Goal: Find specific page/section: Find specific page/section

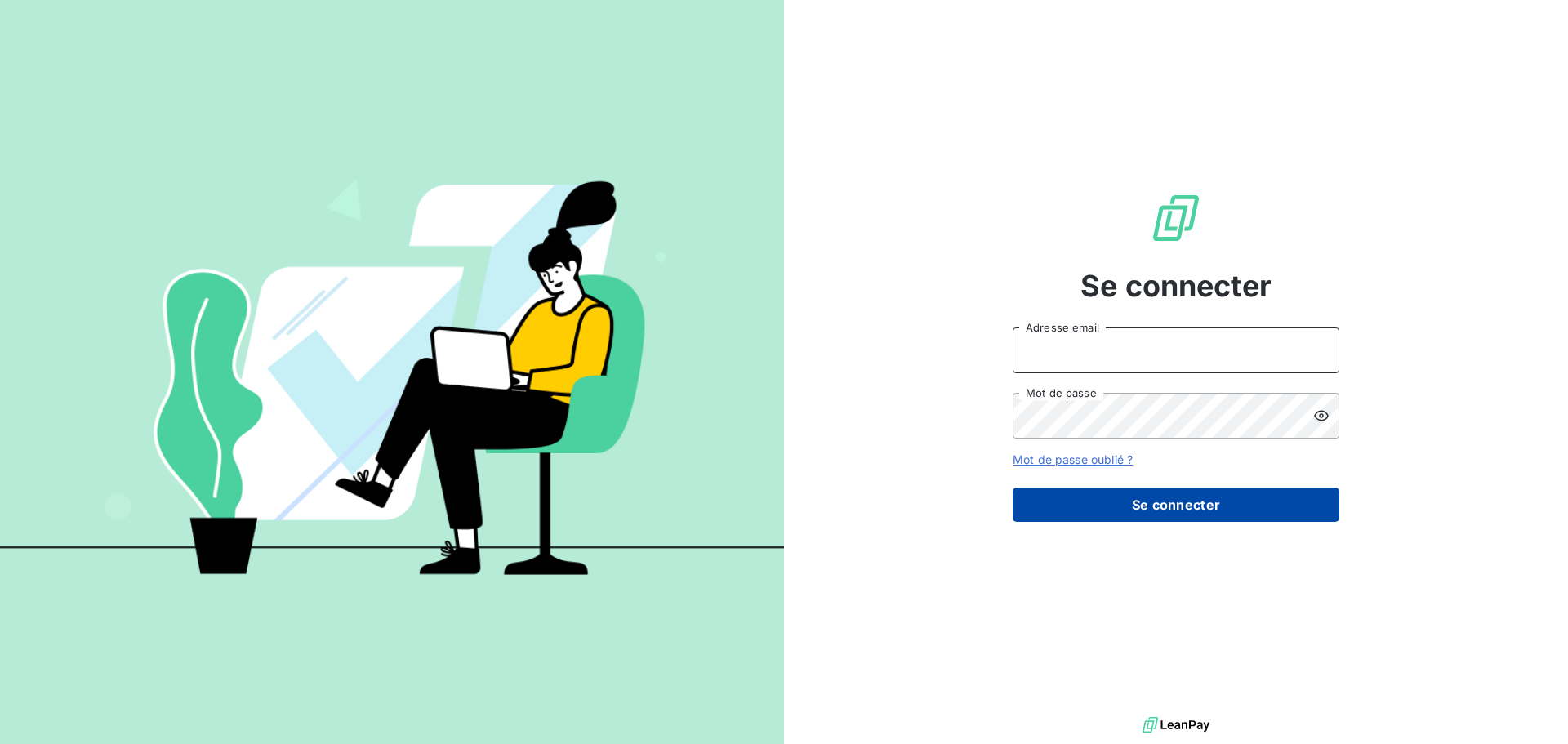
type input "[EMAIL_ADDRESS][DOMAIN_NAME]"
click at [1176, 500] on button "Se connecter" at bounding box center [1176, 505] width 326 height 35
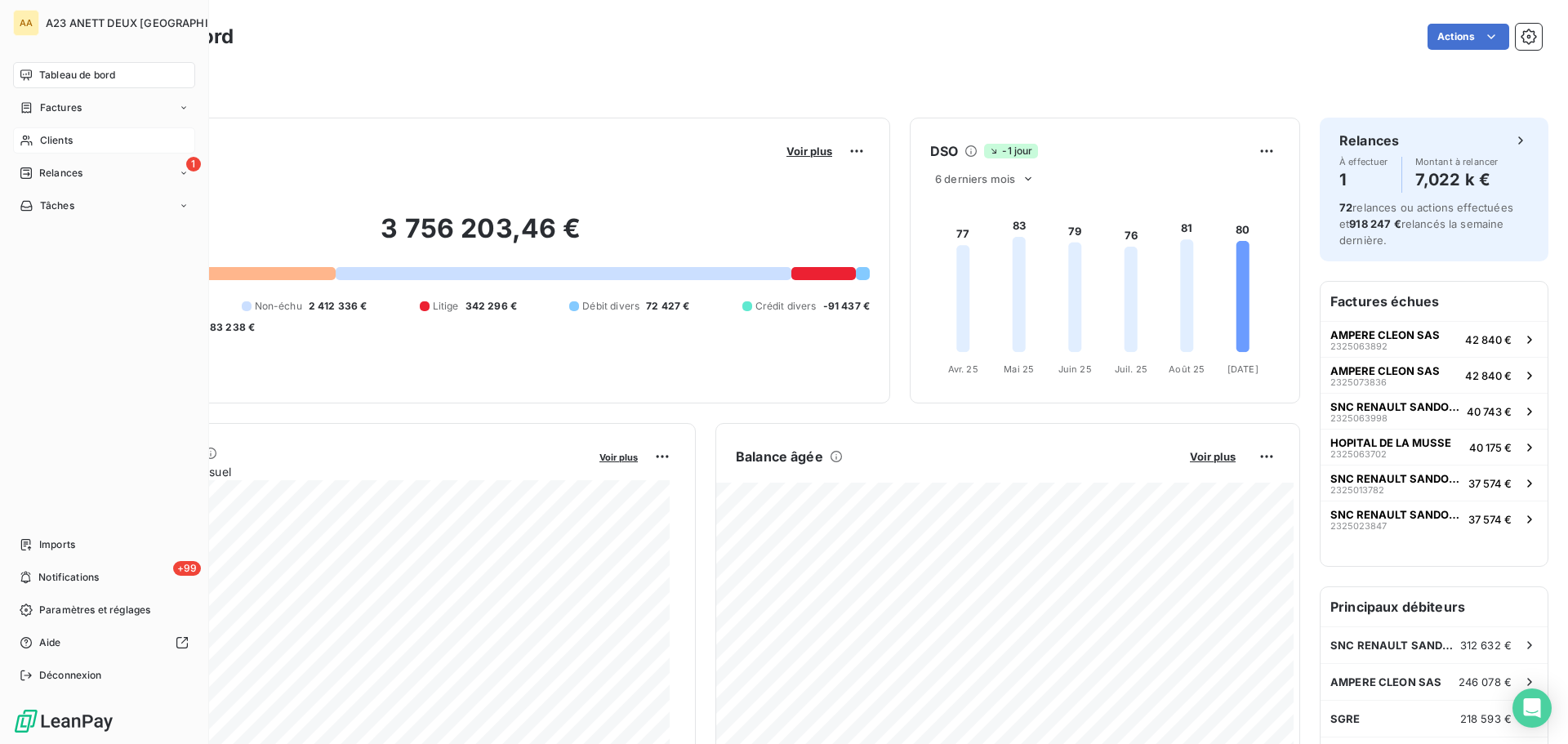
click at [68, 151] on div "Clients" at bounding box center [105, 140] width 182 height 26
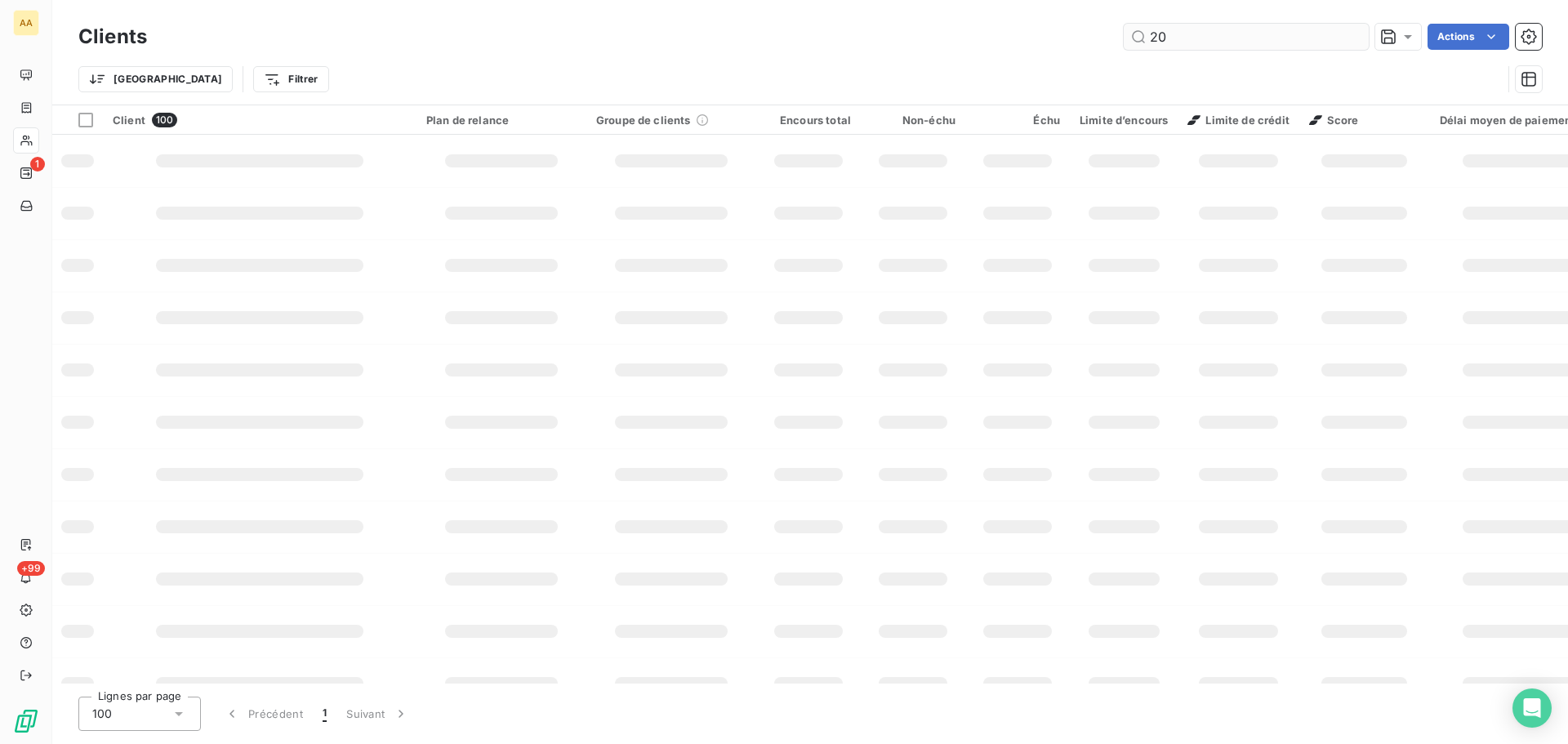
click at [1247, 47] on input "20" at bounding box center [1246, 36] width 245 height 26
click at [1275, 29] on input "20" at bounding box center [1246, 36] width 245 height 26
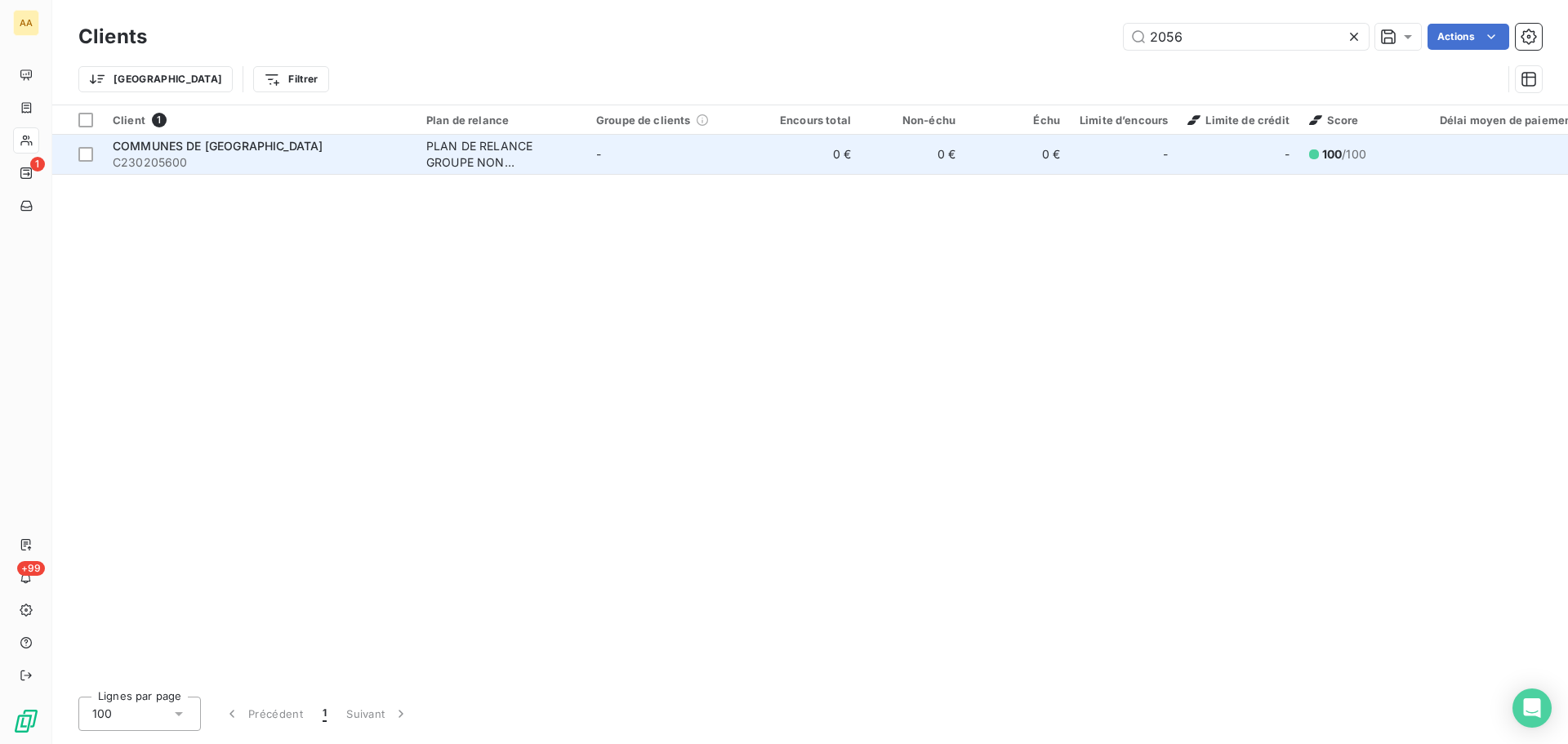
type input "2056"
click at [227, 152] on span "COMMUNES DE [GEOGRAPHIC_DATA]" at bounding box center [217, 146] width 210 height 13
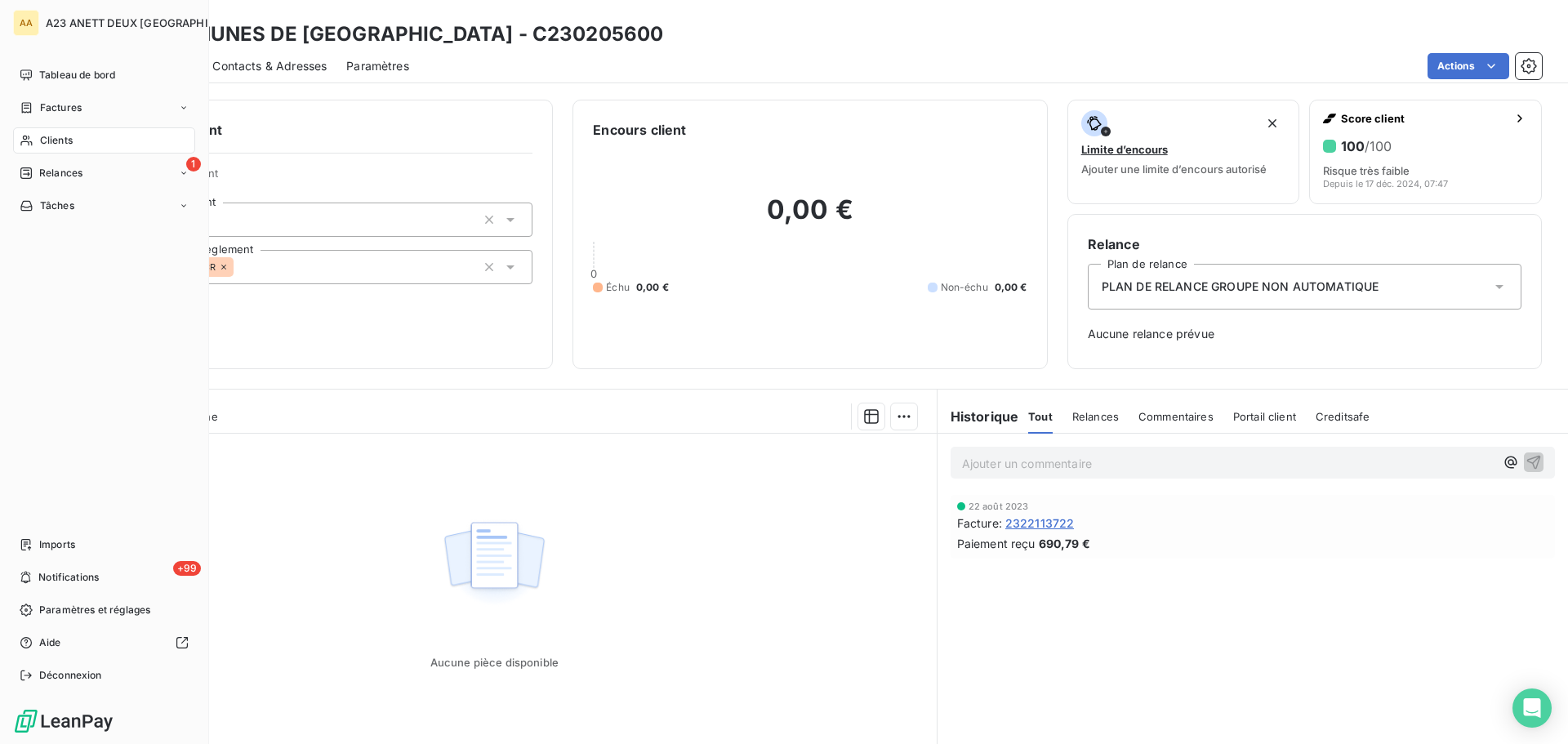
click at [58, 142] on span "Clients" at bounding box center [57, 140] width 33 height 14
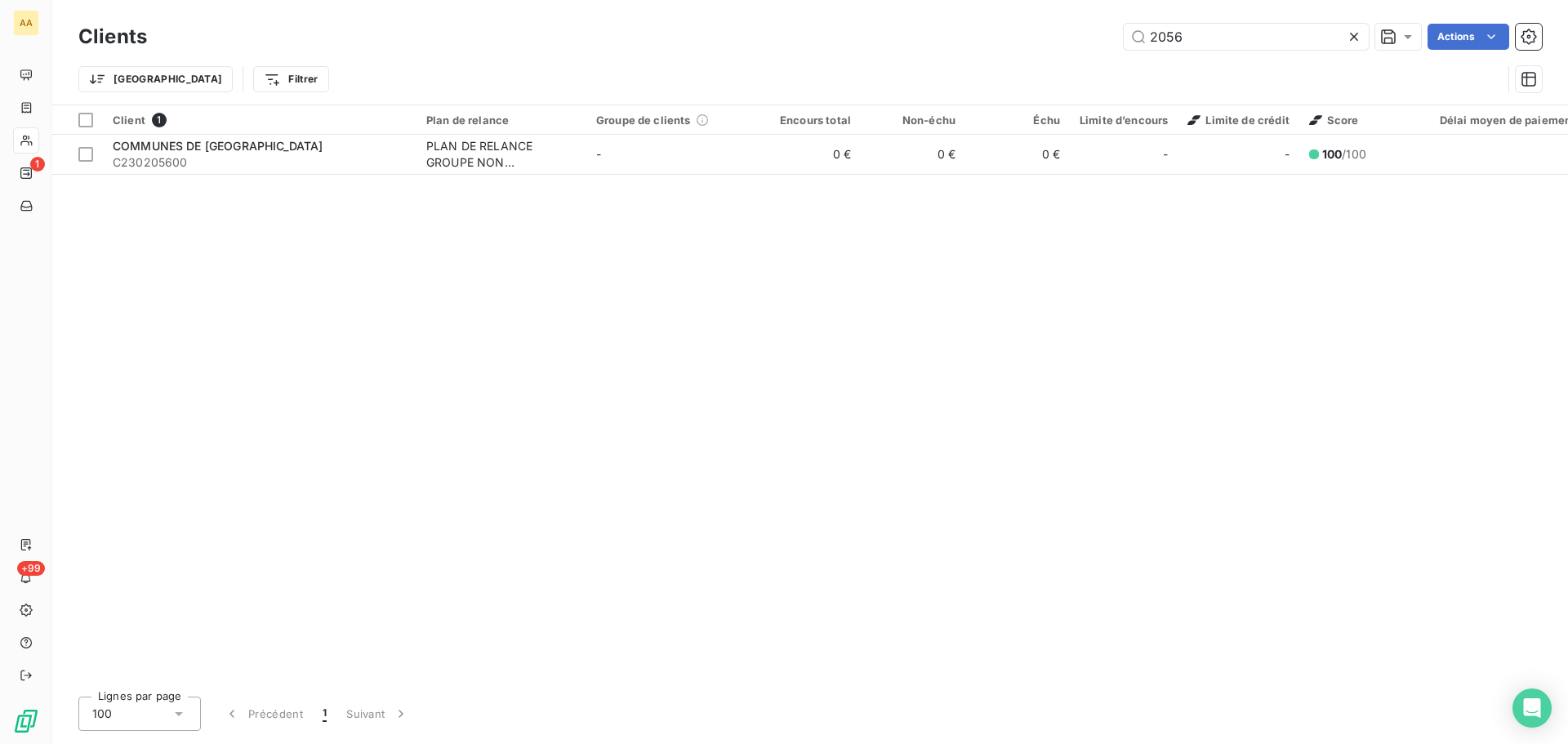
drag, startPoint x: 1192, startPoint y: 35, endPoint x: 1021, endPoint y: 33, distance: 171.0
click at [1040, 36] on div "2056 Actions" at bounding box center [854, 36] width 1375 height 26
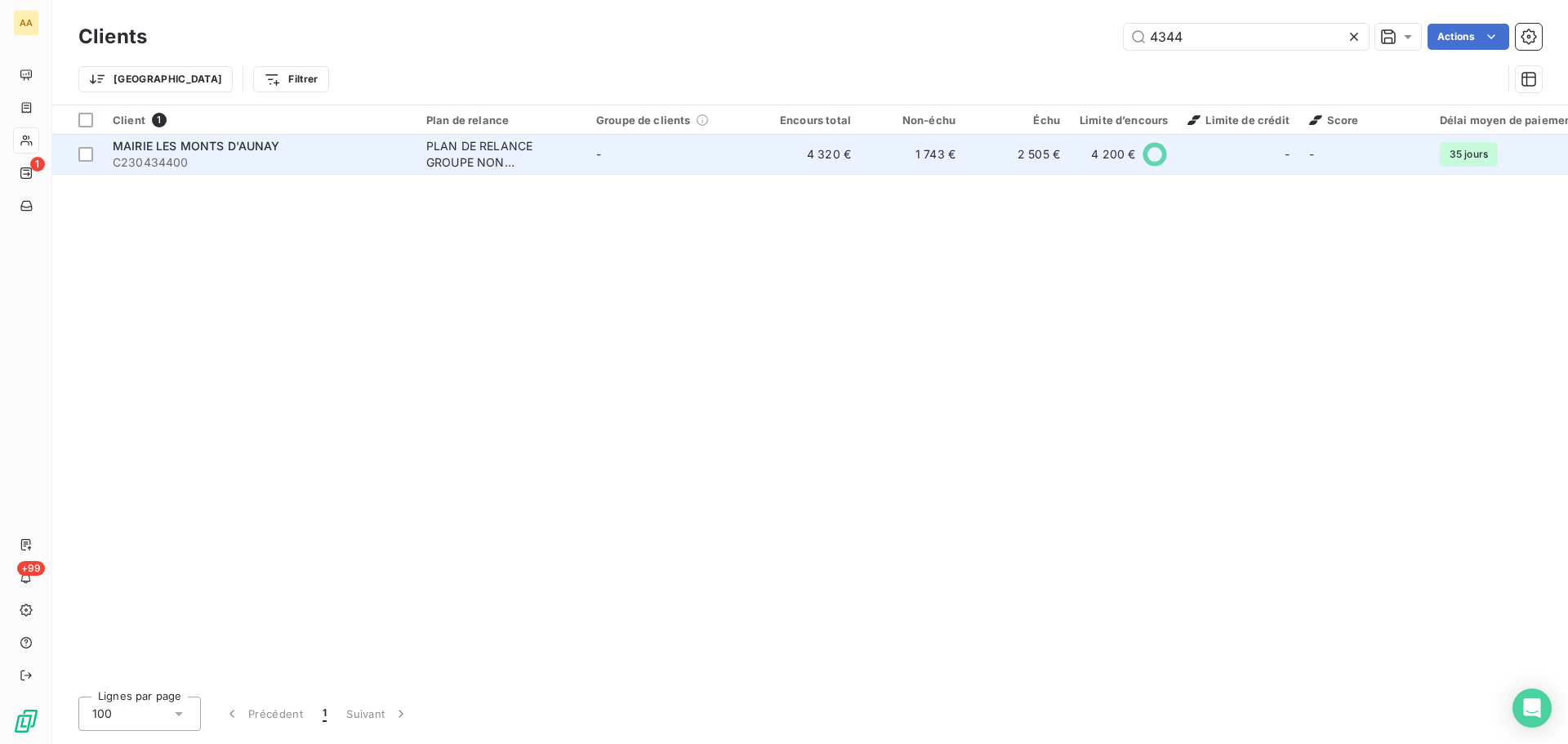
type input "4344"
click at [290, 159] on span "C230434400" at bounding box center [259, 162] width 294 height 16
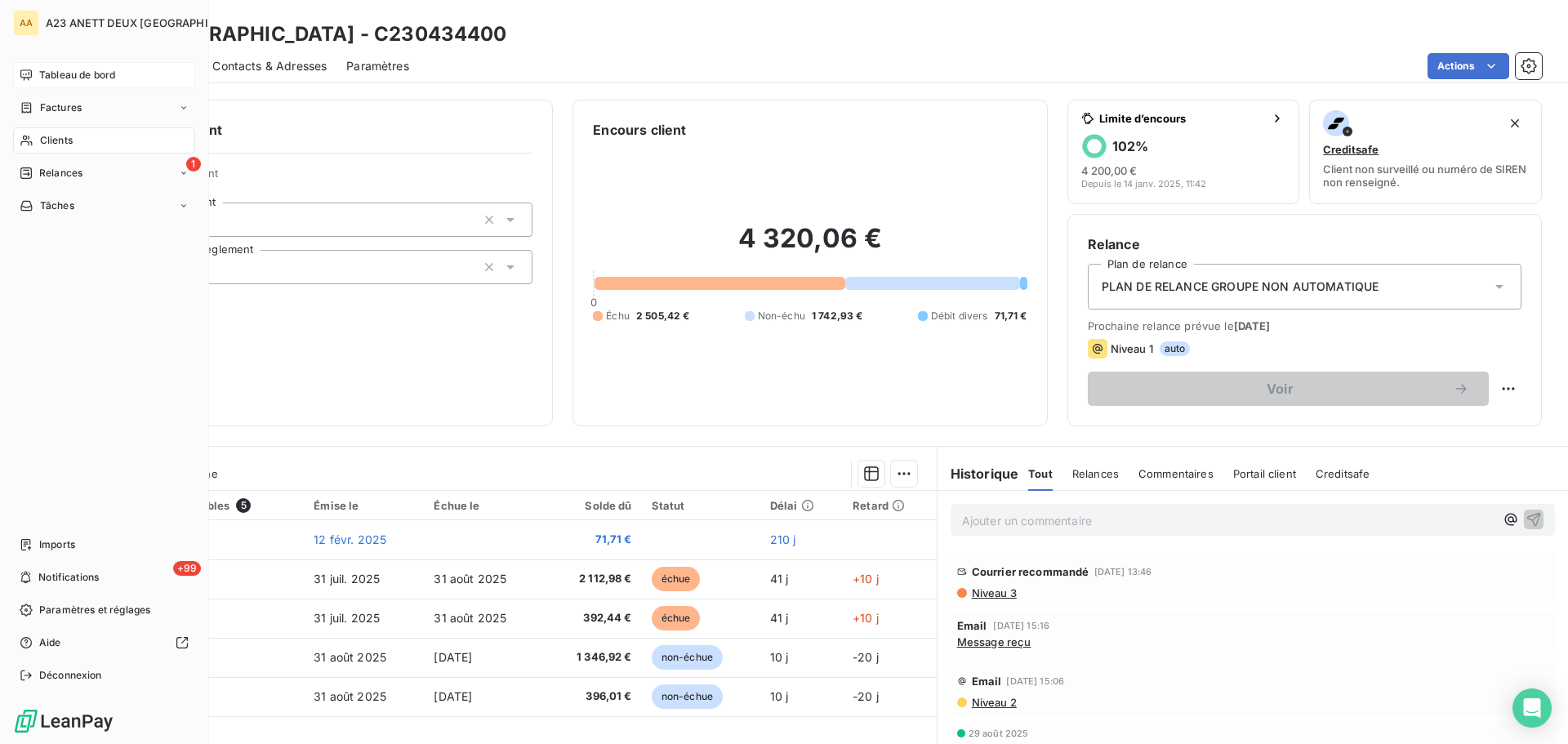
click at [81, 74] on span "Tableau de bord" at bounding box center [77, 75] width 76 height 14
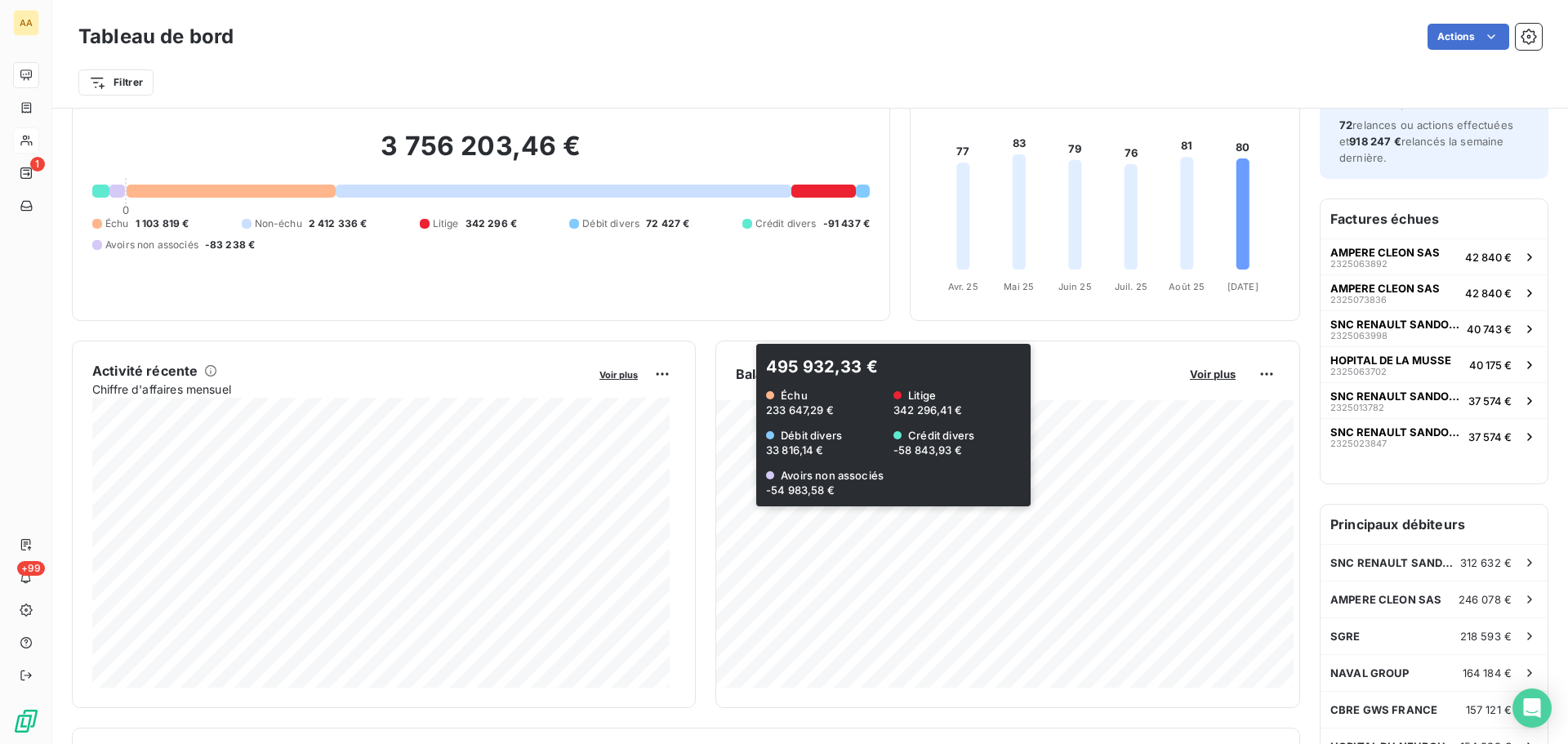
scroll to position [164, 0]
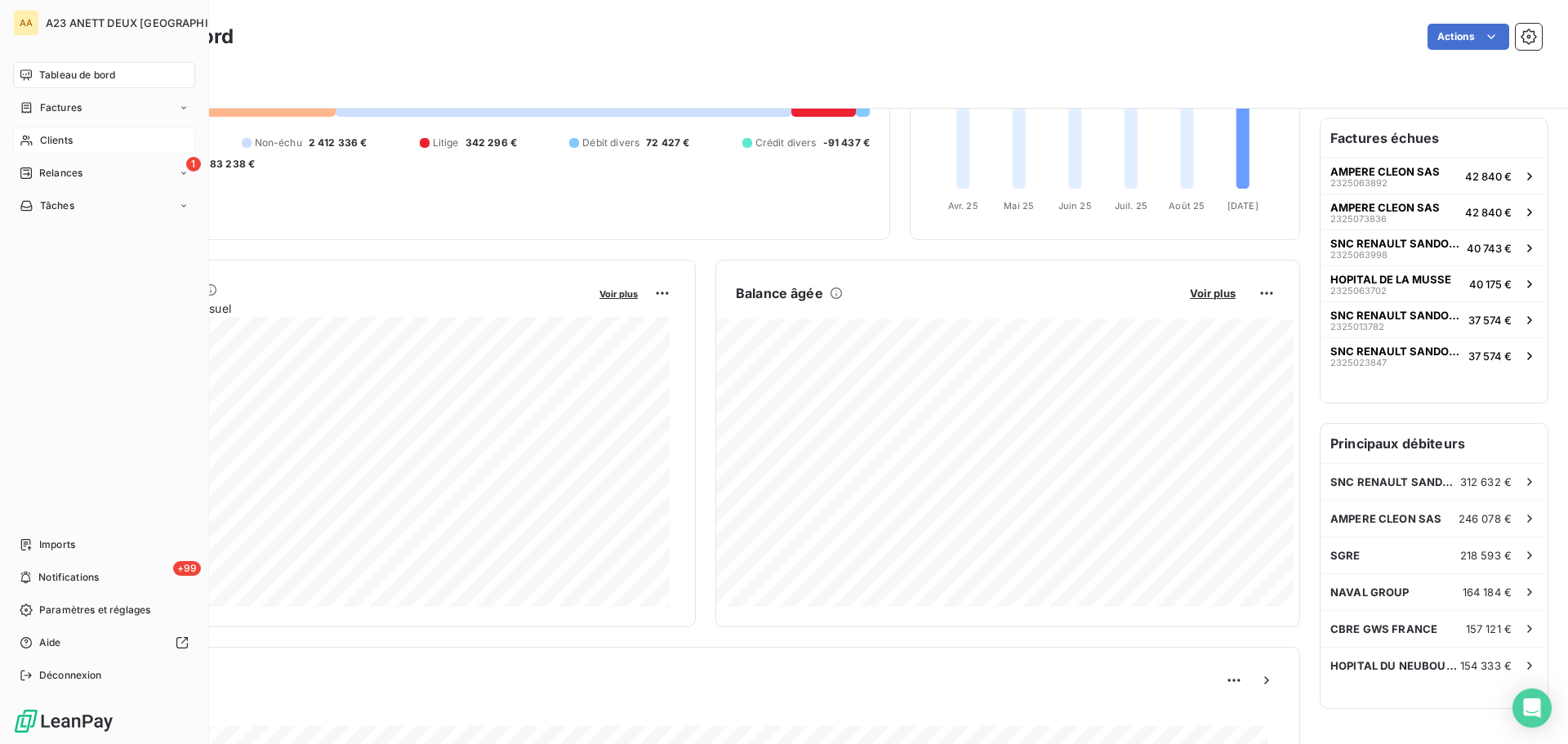
click at [64, 131] on div "Clients" at bounding box center [105, 140] width 182 height 26
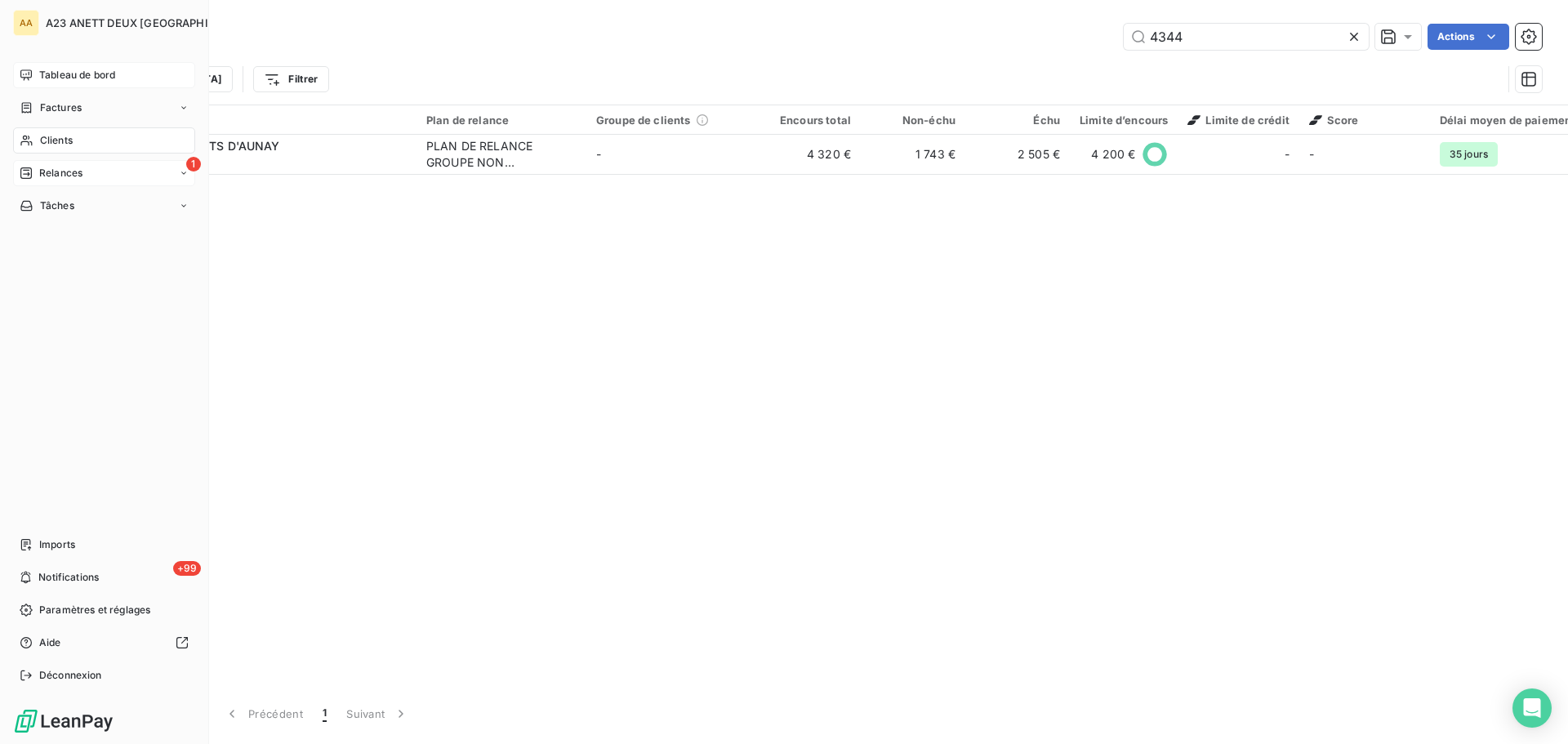
click at [72, 180] on span "Relances" at bounding box center [60, 173] width 43 height 14
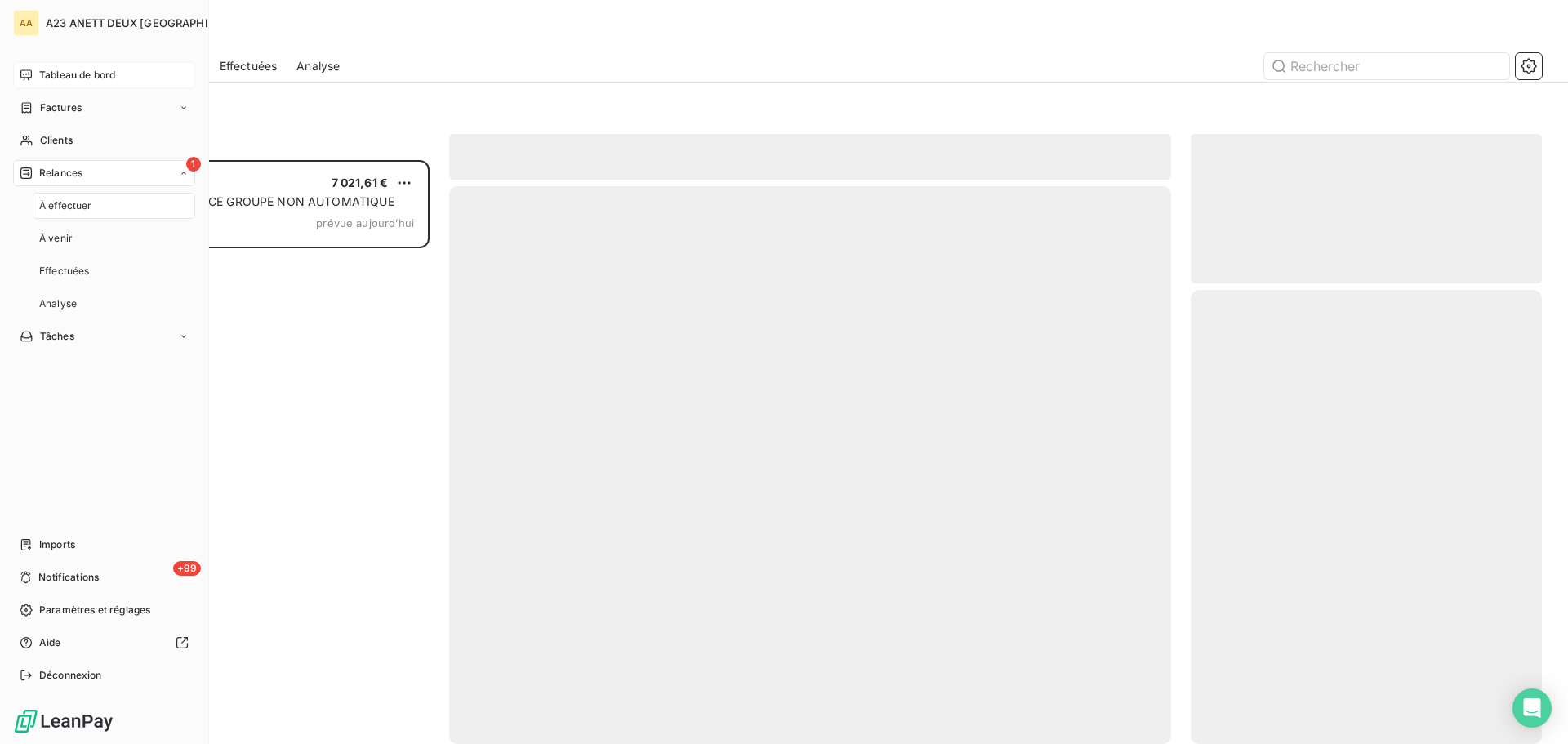
scroll to position [572, 339]
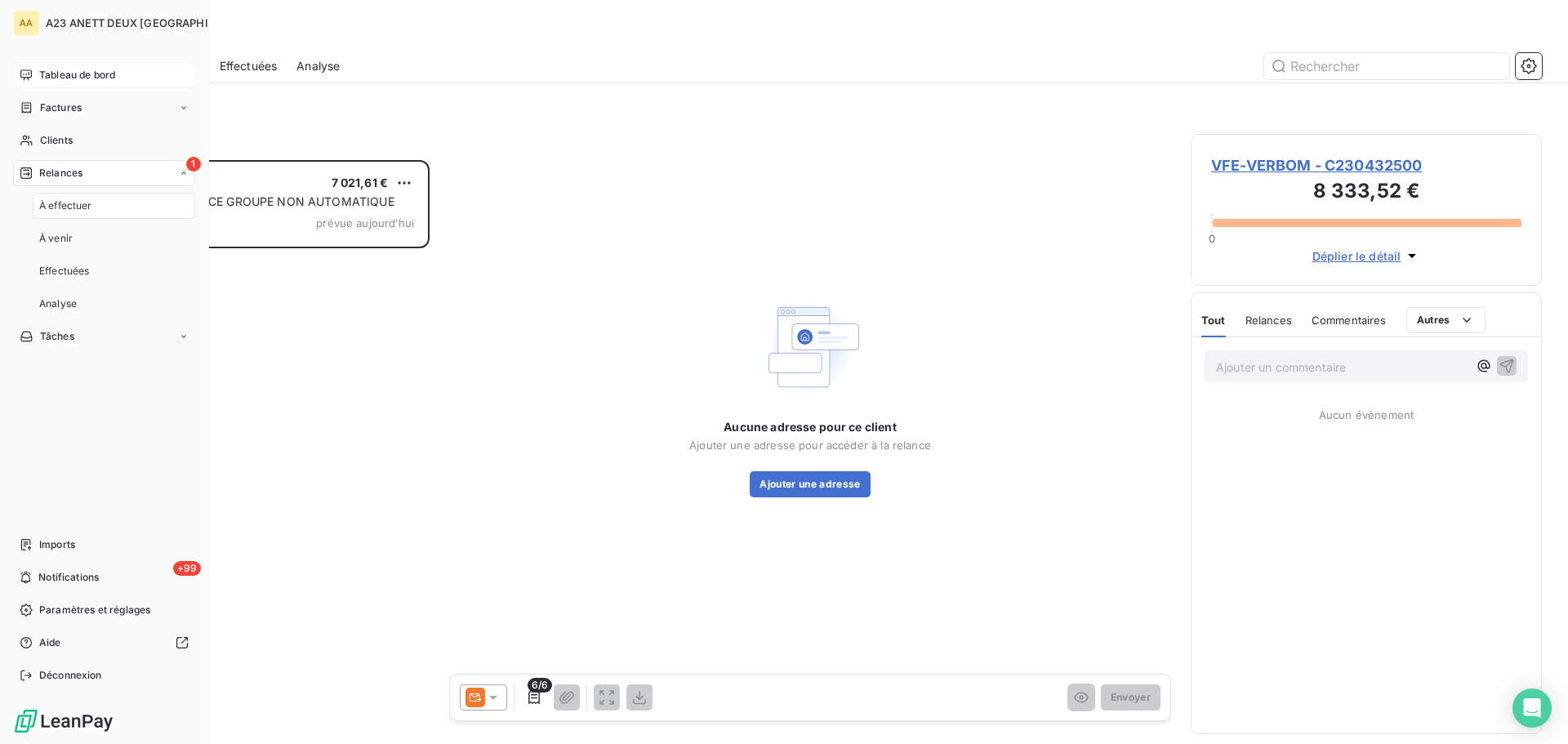
click at [82, 170] on span "Relances" at bounding box center [60, 173] width 43 height 14
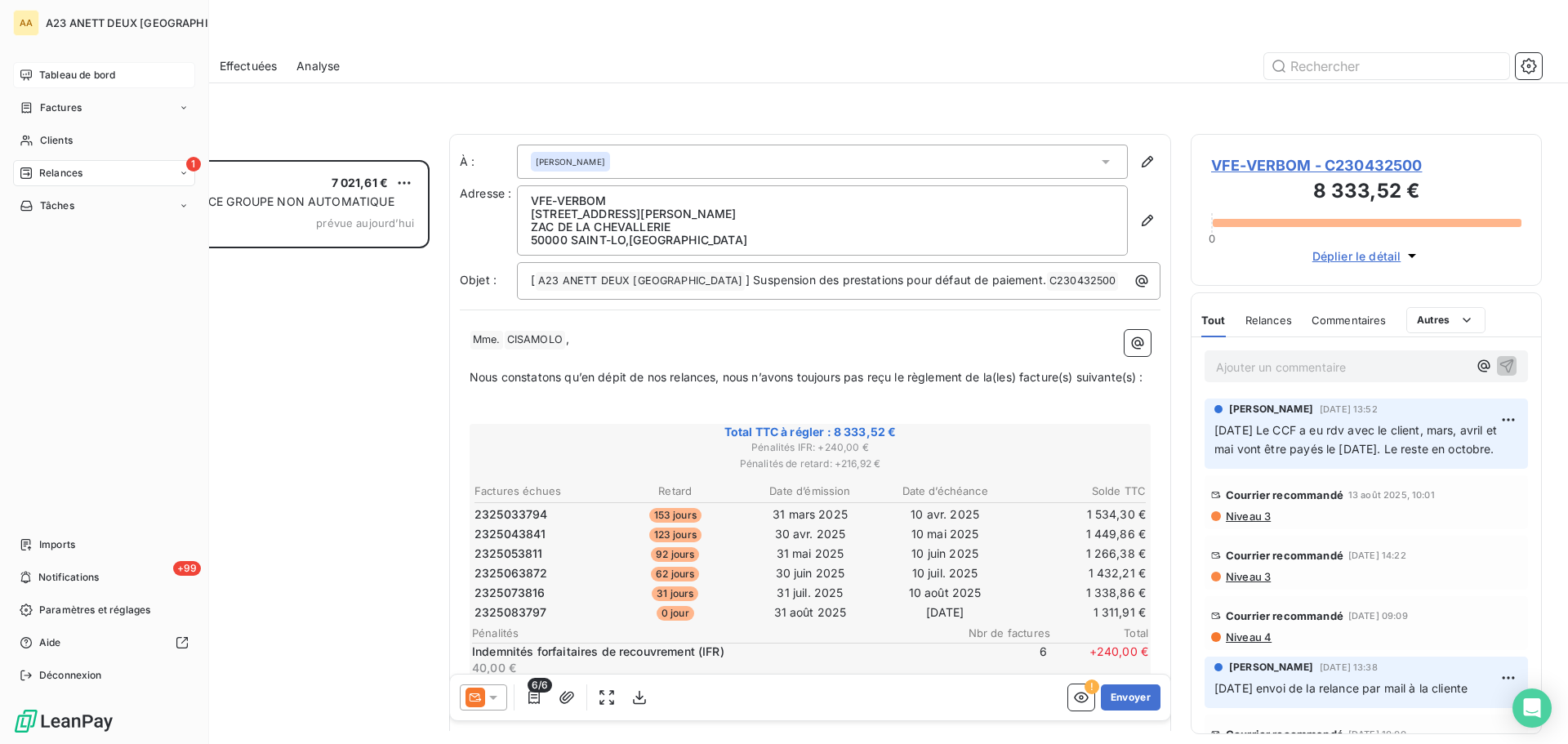
click at [58, 74] on span "Tableau de bord" at bounding box center [77, 75] width 76 height 14
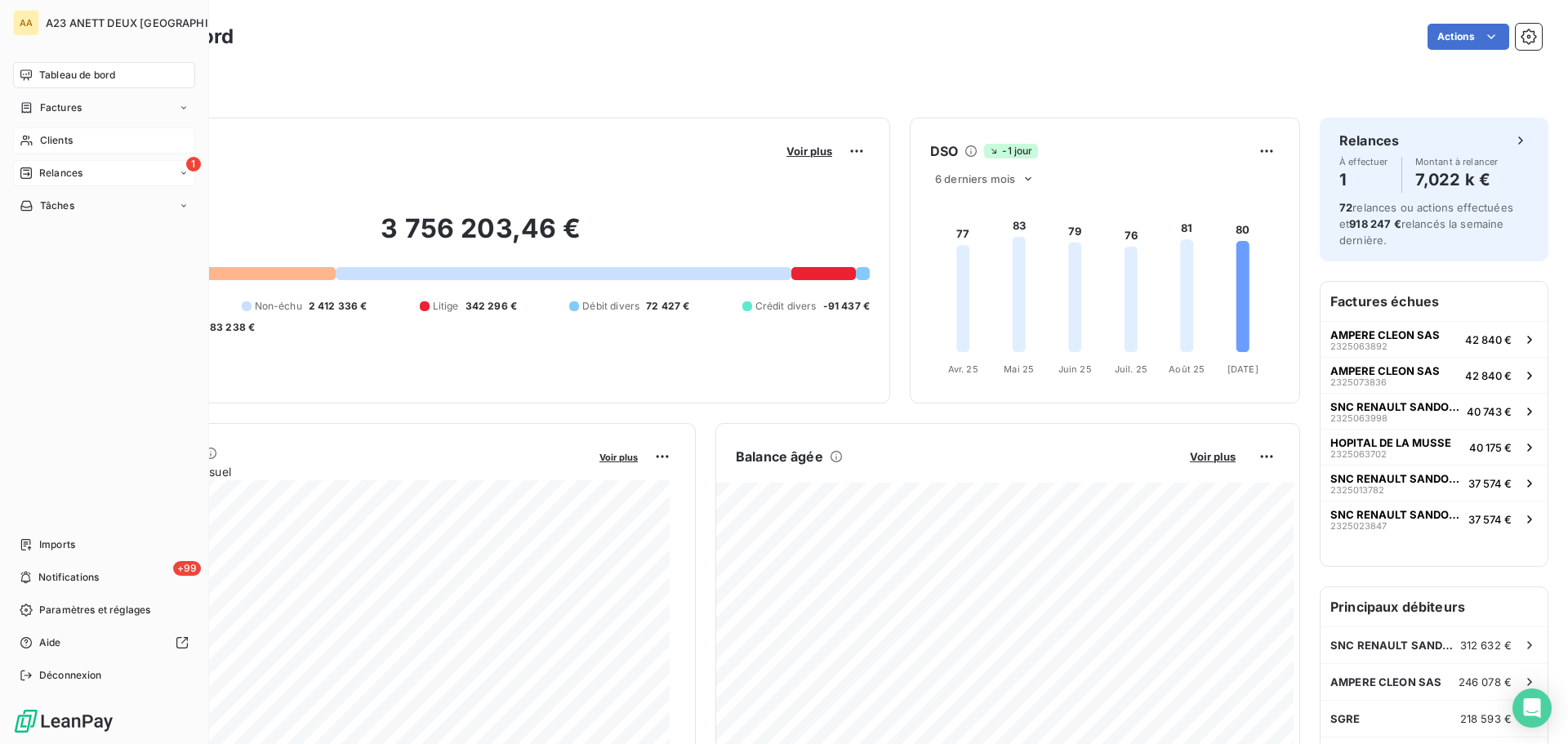
click at [52, 150] on div "Clients" at bounding box center [105, 140] width 182 height 26
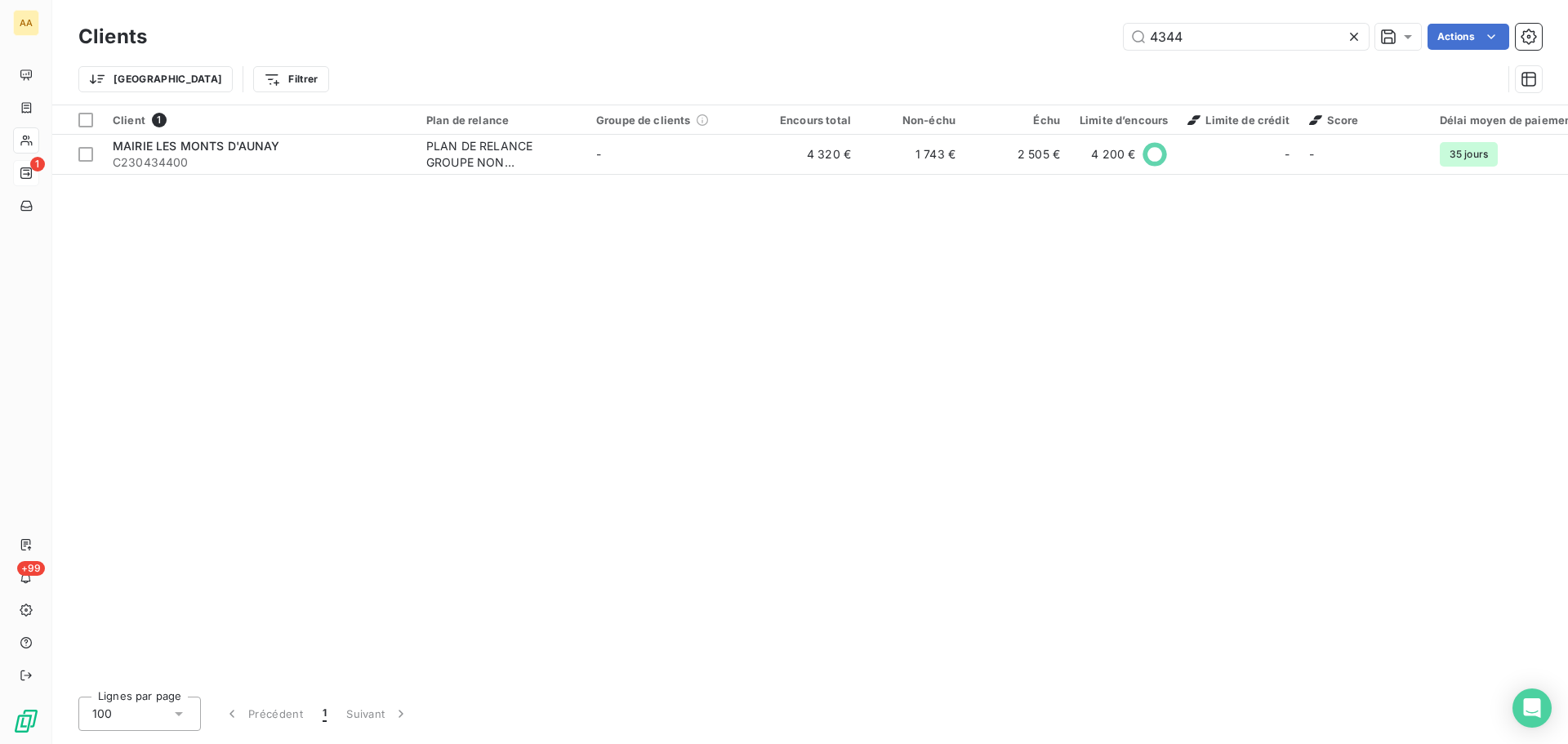
drag, startPoint x: 1200, startPoint y: 43, endPoint x: 1037, endPoint y: 34, distance: 163.2
click at [1045, 36] on div "4344 Actions" at bounding box center [854, 36] width 1375 height 26
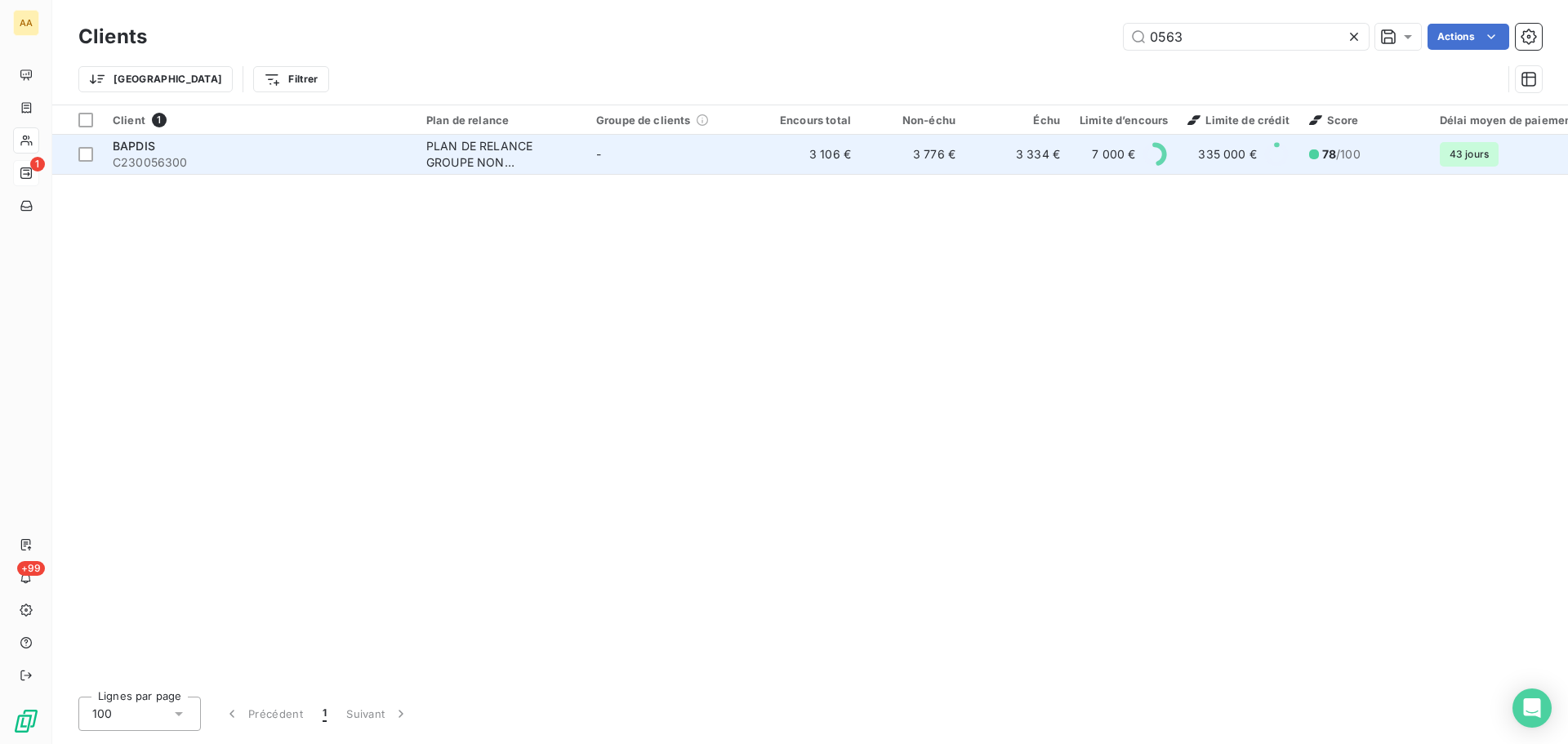
type input "0563"
click at [300, 170] on span "C230056300" at bounding box center [259, 162] width 294 height 16
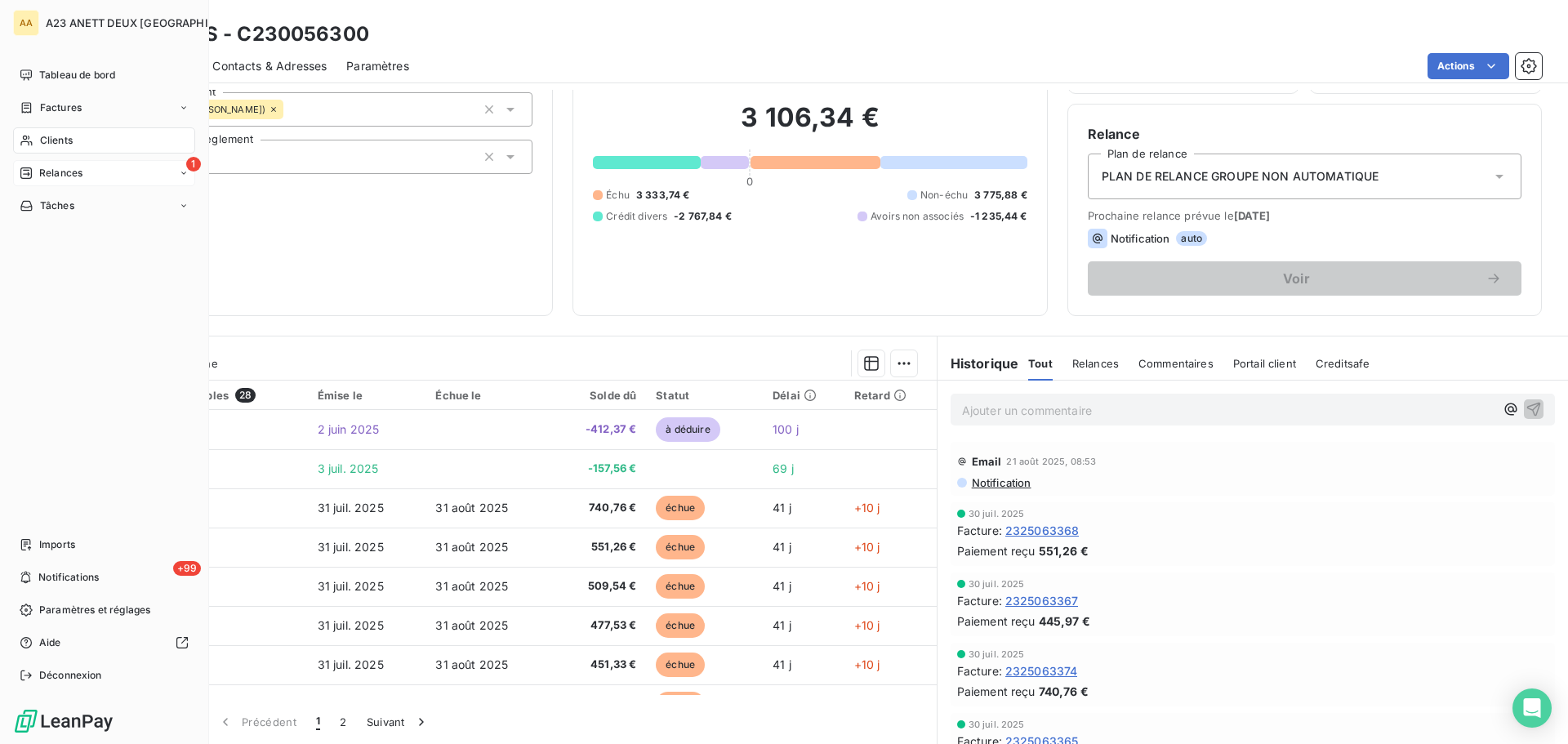
click at [75, 142] on div "Clients" at bounding box center [105, 140] width 182 height 26
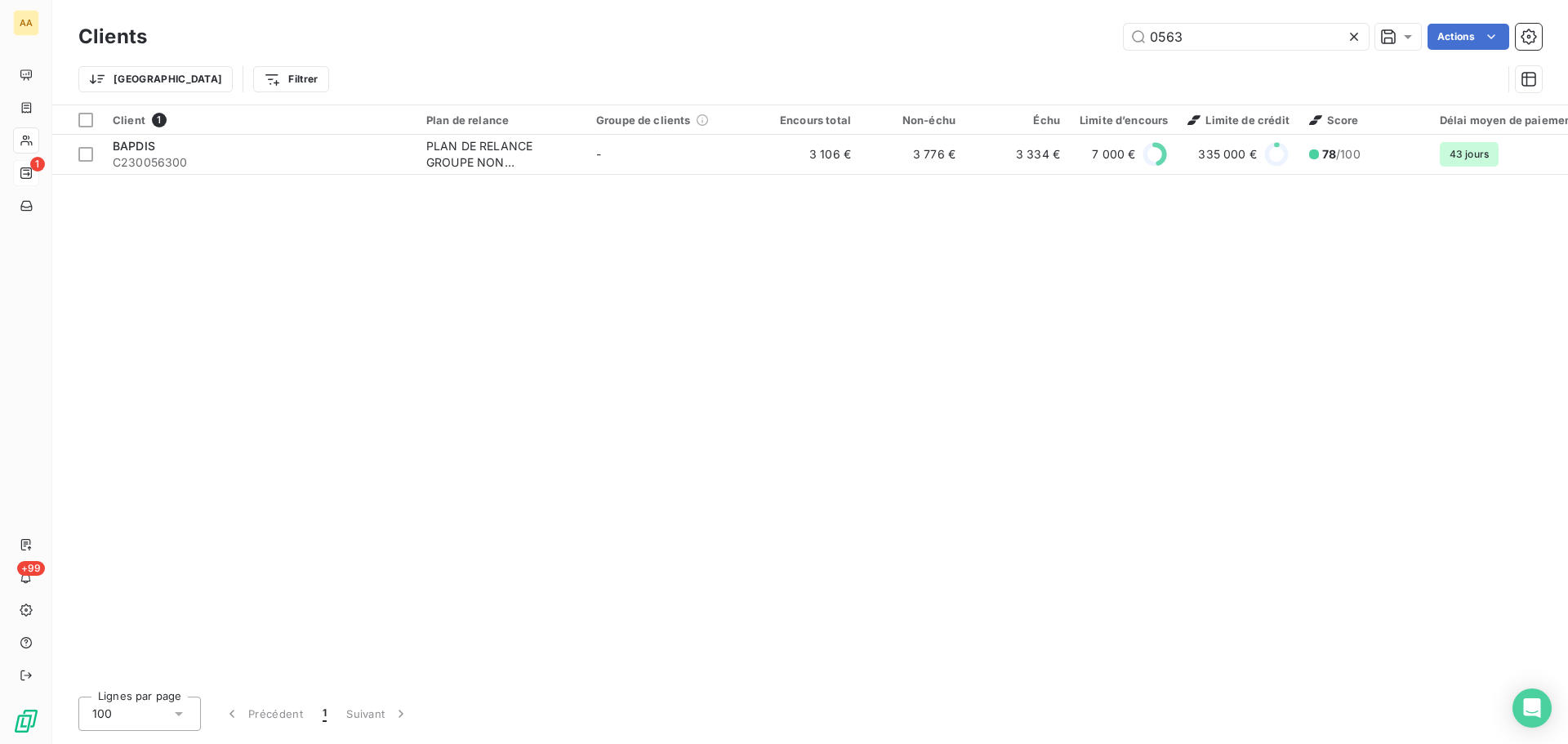
drag, startPoint x: 1132, startPoint y: 36, endPoint x: 963, endPoint y: 28, distance: 169.2
click at [989, 30] on div "0563 Actions" at bounding box center [854, 36] width 1375 height 26
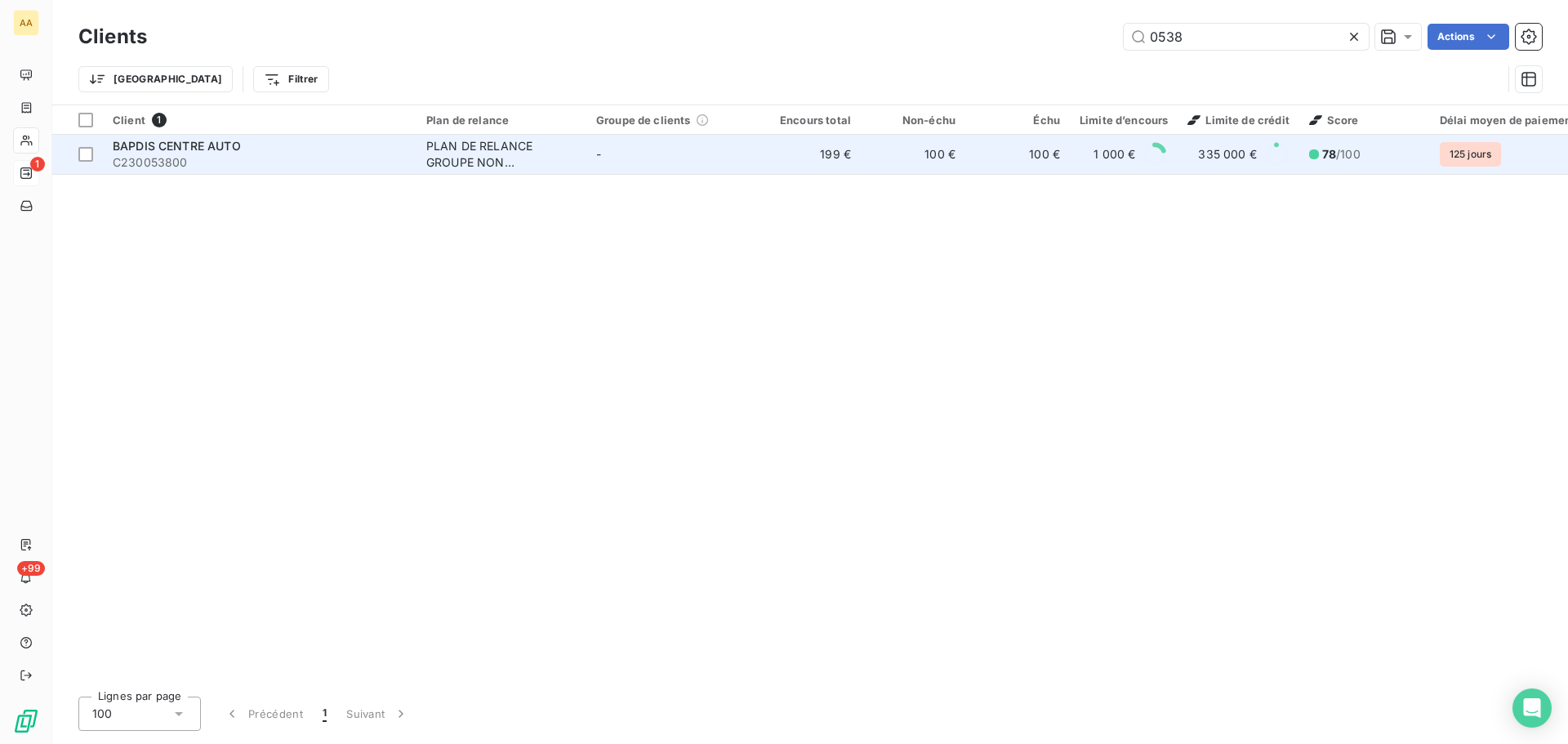
type input "0538"
click at [202, 163] on span "C230053800" at bounding box center [259, 162] width 294 height 16
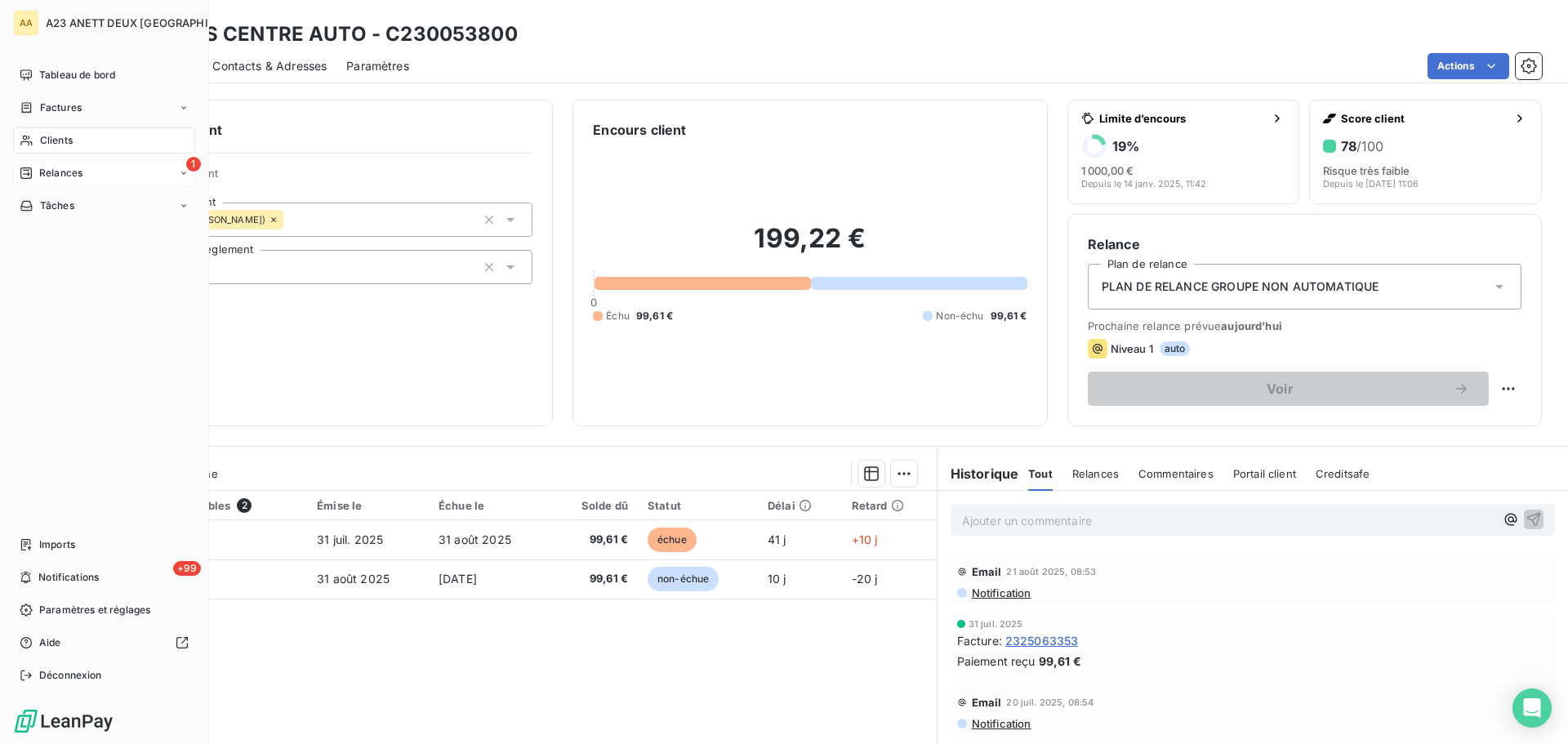
click at [46, 132] on div "Clients" at bounding box center [105, 140] width 182 height 26
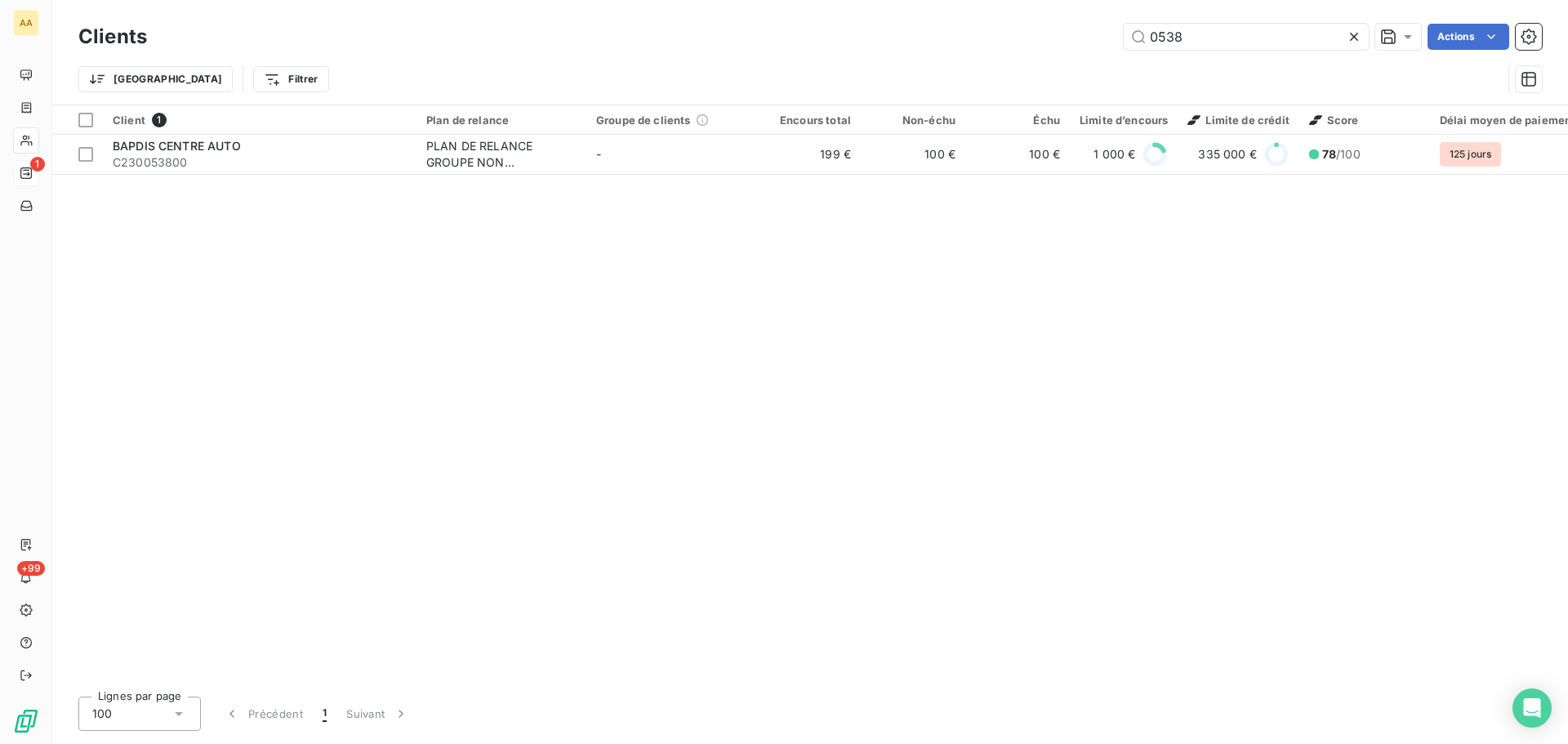
drag, startPoint x: 1200, startPoint y: 38, endPoint x: 1104, endPoint y: 38, distance: 96.0
click at [1105, 38] on div "0538 Actions" at bounding box center [854, 36] width 1375 height 26
type input "0563"
click at [285, 133] on th "Client 1" at bounding box center [259, 120] width 314 height 30
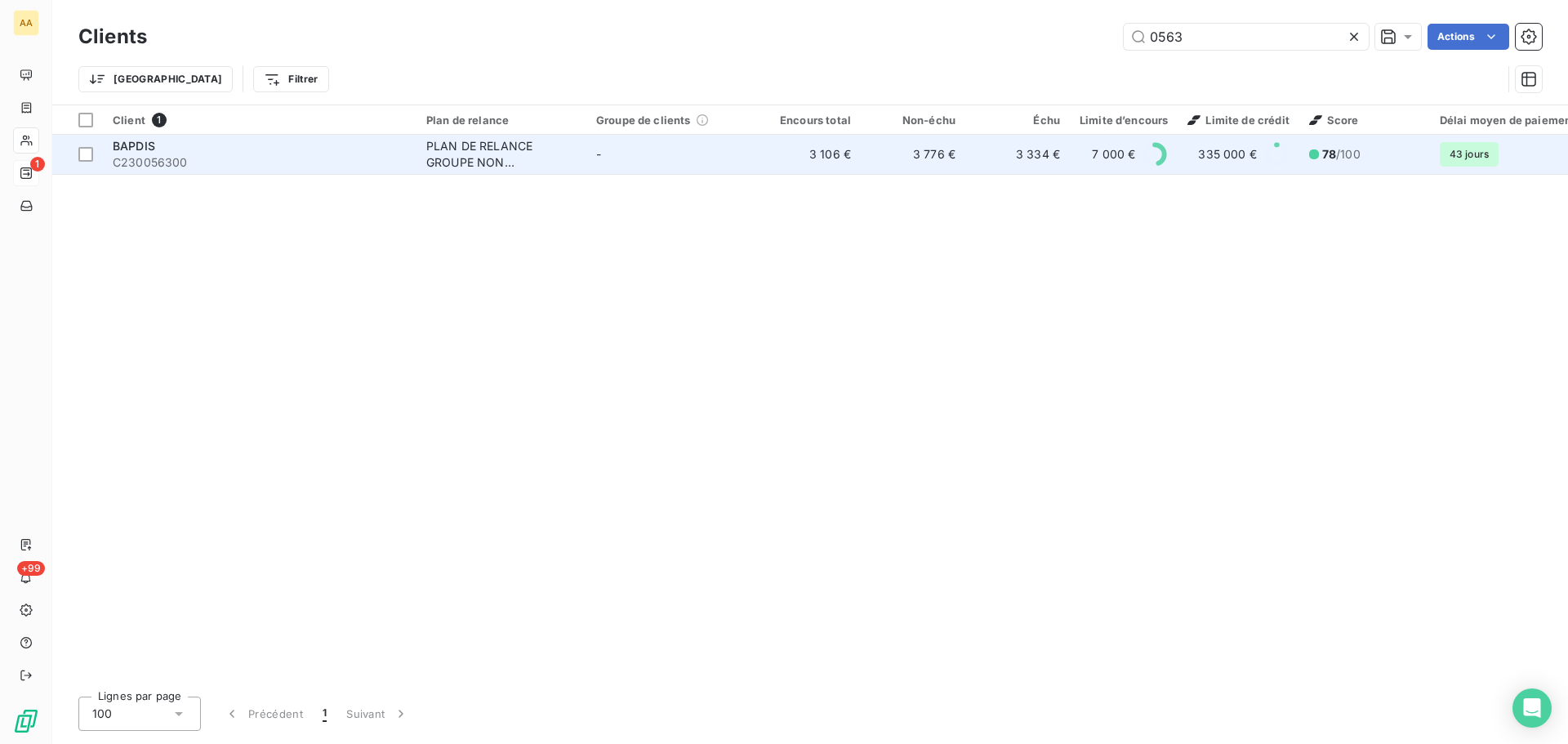
click at [268, 161] on span "C230056300" at bounding box center [259, 162] width 294 height 16
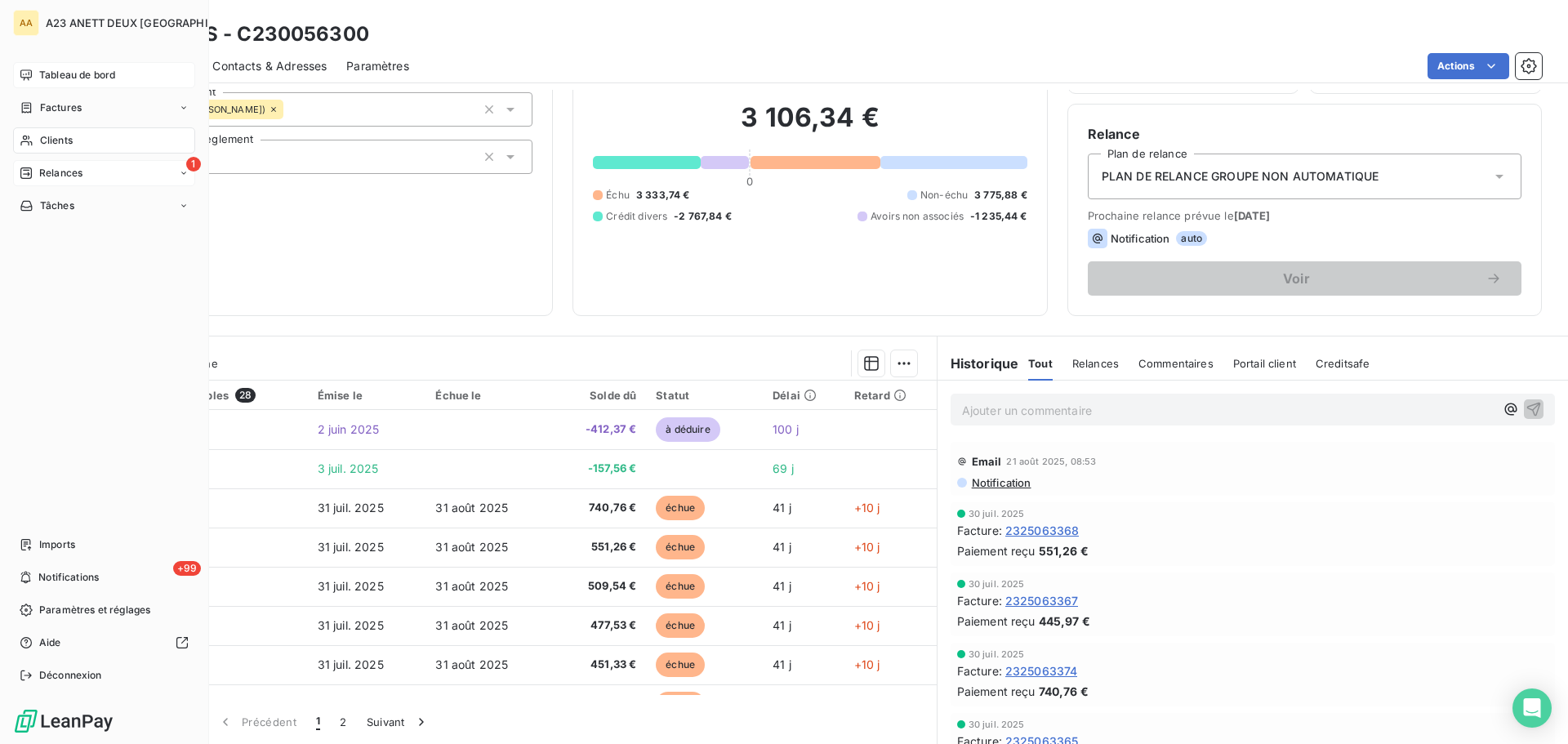
click at [50, 74] on span "Tableau de bord" at bounding box center [77, 75] width 76 height 14
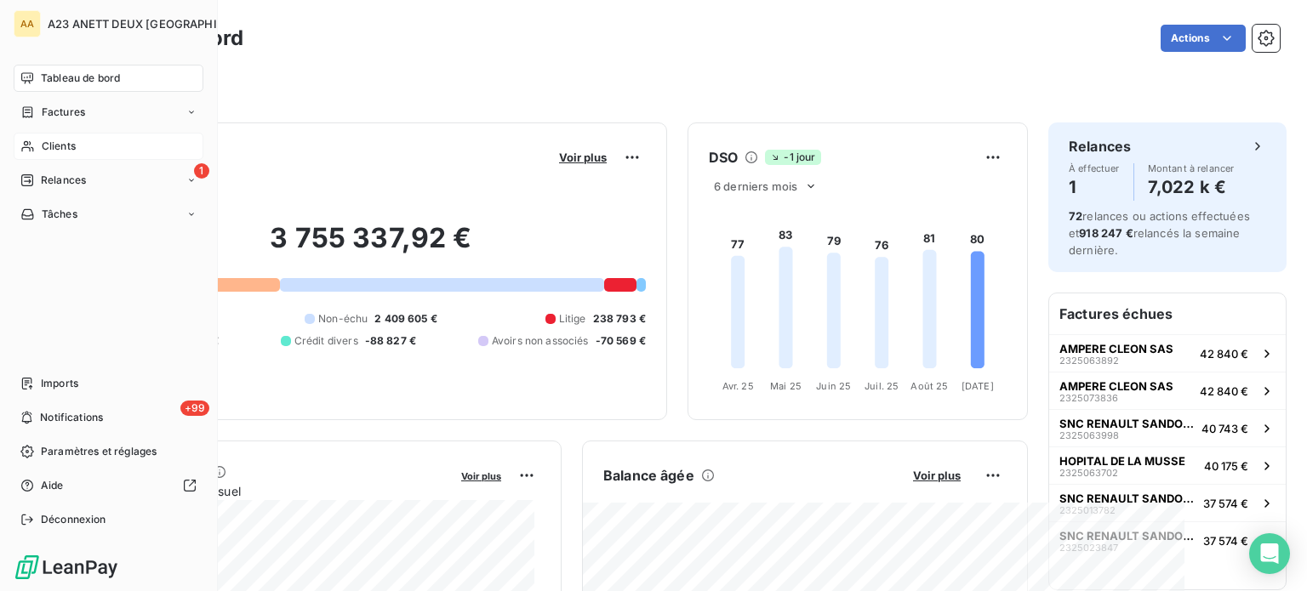
click at [49, 145] on span "Clients" at bounding box center [59, 146] width 34 height 15
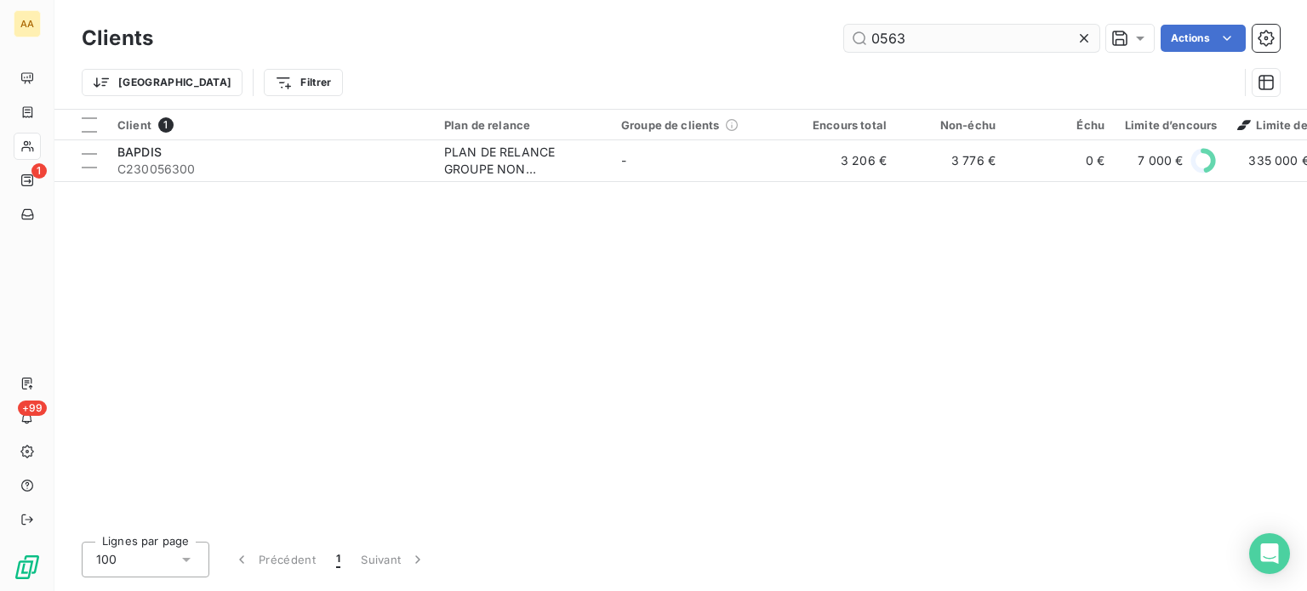
drag, startPoint x: 897, startPoint y: 33, endPoint x: 854, endPoint y: 48, distance: 44.9
click at [854, 48] on input "0563" at bounding box center [971, 38] width 255 height 27
type input "3"
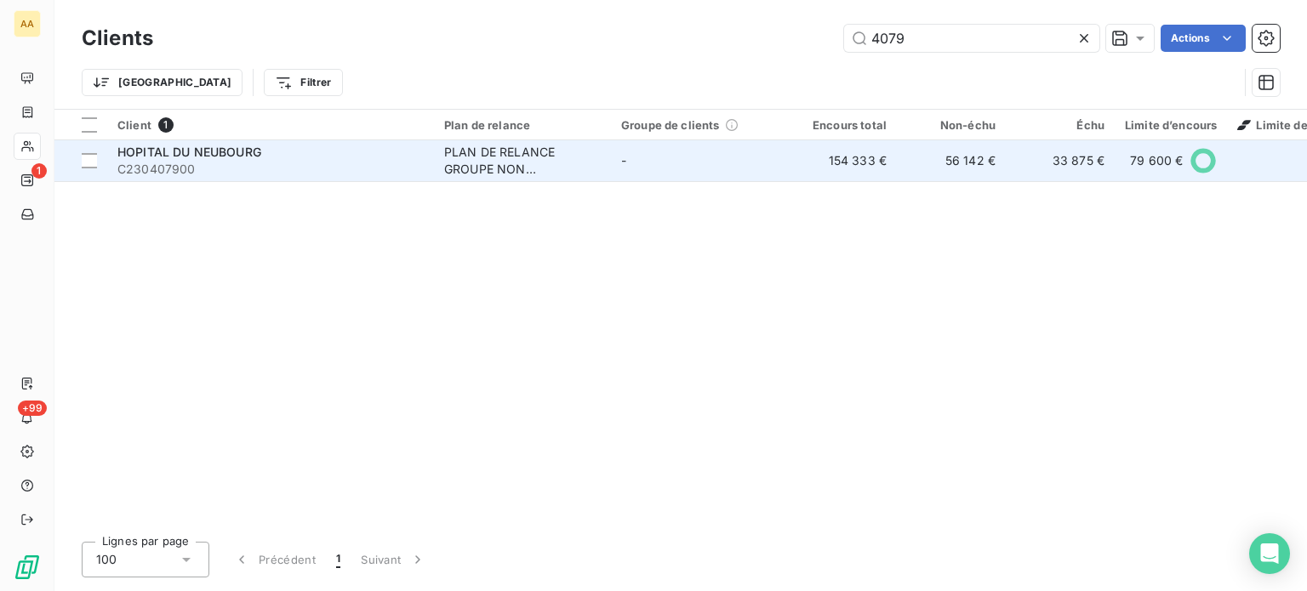
type input "4079"
click at [309, 180] on td "HOPITAL DU NEUBOURG C230407900" at bounding box center [270, 160] width 327 height 41
